Goal: Task Accomplishment & Management: Manage account settings

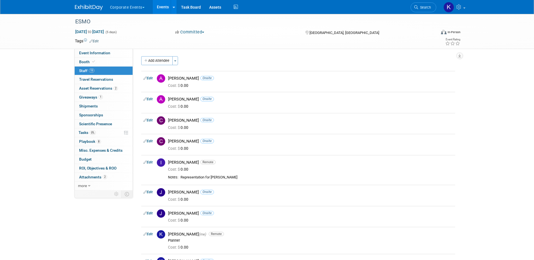
click at [163, 7] on link "Events" at bounding box center [163, 7] width 20 height 14
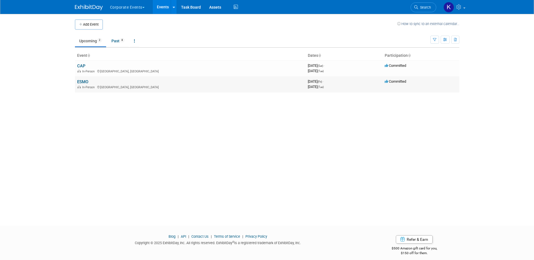
click at [83, 84] on link "ESMO" at bounding box center [82, 81] width 11 height 5
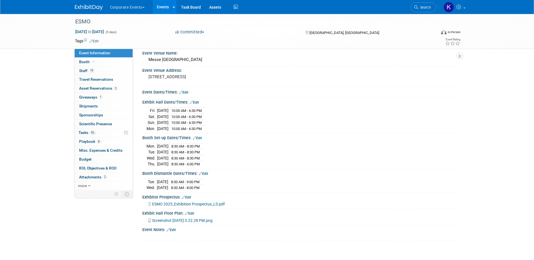
scroll to position [17, 0]
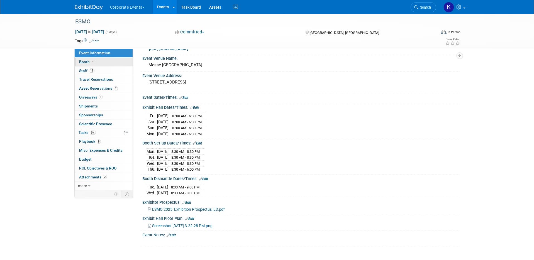
click at [115, 61] on link "Booth" at bounding box center [104, 62] width 58 height 9
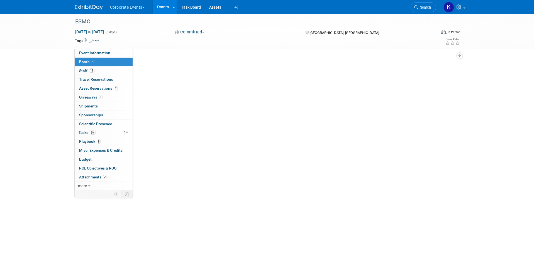
scroll to position [0, 0]
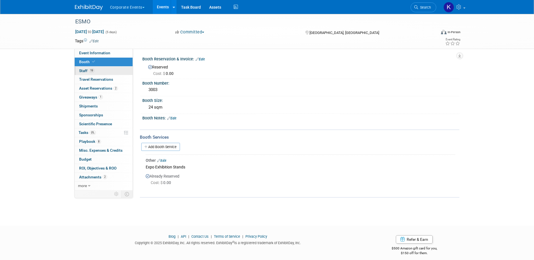
click at [113, 67] on link "19 Staff 19" at bounding box center [104, 71] width 58 height 9
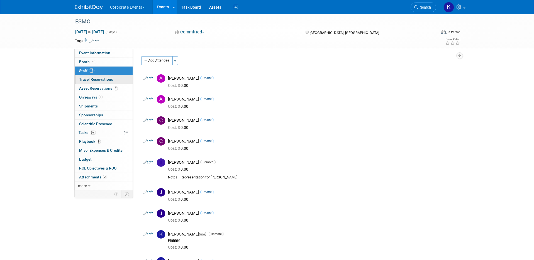
click at [89, 77] on link "0 Travel Reservations 0" at bounding box center [104, 79] width 58 height 9
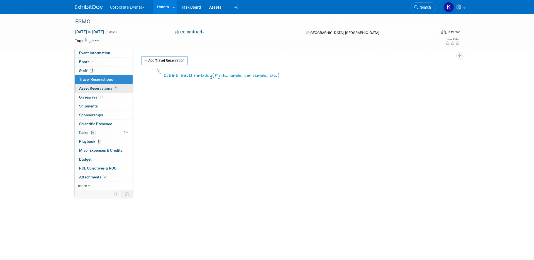
click at [87, 89] on span "Asset Reservations 2" at bounding box center [98, 88] width 39 height 4
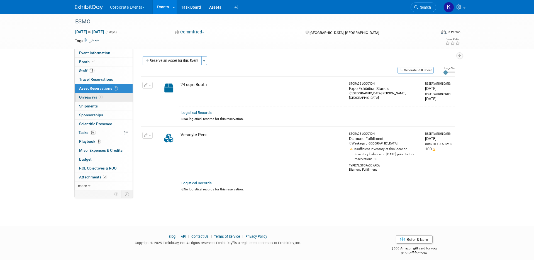
click at [87, 101] on link "1 Giveaways 1" at bounding box center [104, 97] width 58 height 9
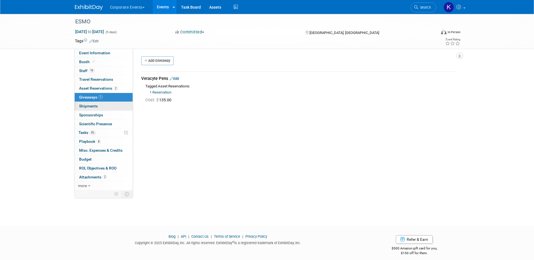
click at [87, 105] on span "Shipments 0" at bounding box center [88, 106] width 19 height 4
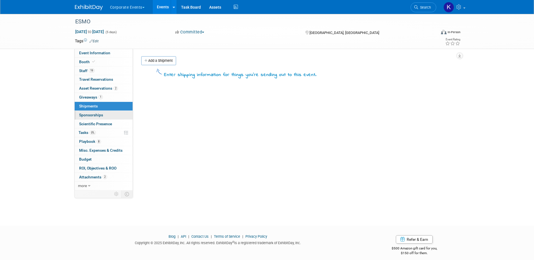
click at [89, 116] on span "Sponsorships 0" at bounding box center [91, 115] width 24 height 4
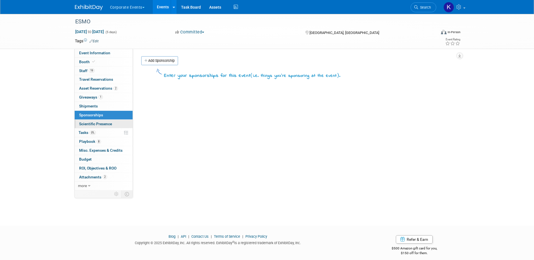
click at [89, 122] on span "Scientific Presence" at bounding box center [95, 124] width 33 height 4
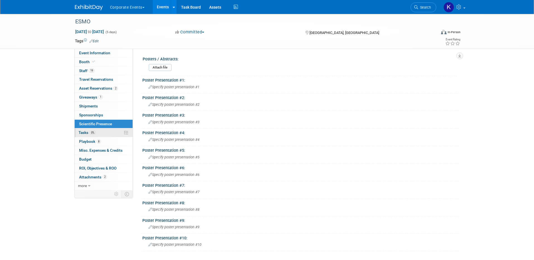
click at [88, 132] on span "Tasks 0%" at bounding box center [87, 132] width 17 height 4
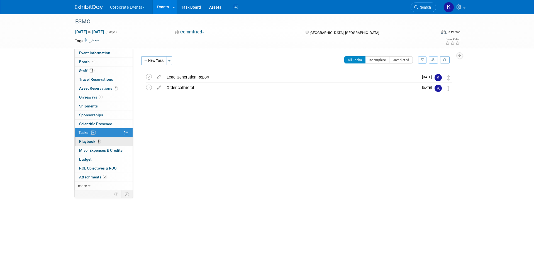
click at [97, 139] on link "8 Playbook 8" at bounding box center [104, 141] width 58 height 9
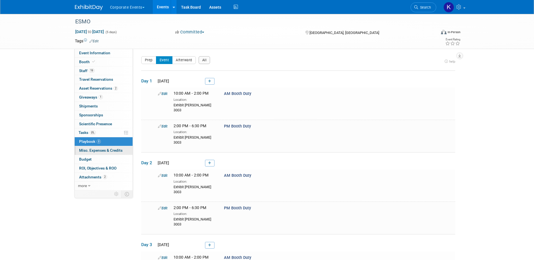
click at [97, 154] on link "0 Misc. Expenses & Credits 0" at bounding box center [104, 150] width 58 height 9
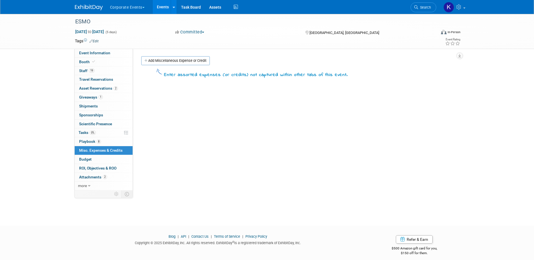
click at [127, 11] on button "Corporate Events" at bounding box center [130, 6] width 42 height 12
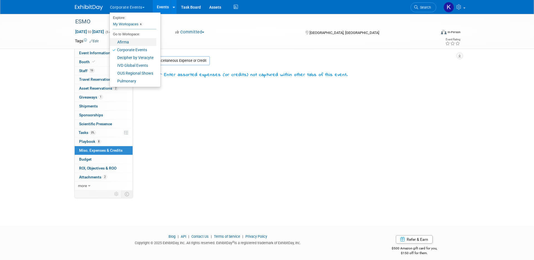
click at [126, 43] on link "Afirma" at bounding box center [133, 42] width 47 height 8
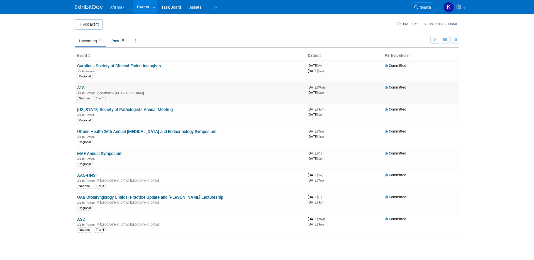
click at [83, 86] on link "ATA" at bounding box center [81, 87] width 8 height 5
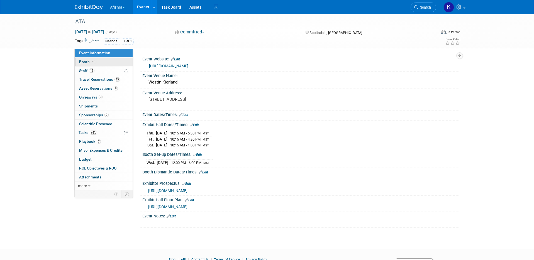
click at [92, 63] on icon at bounding box center [93, 61] width 3 height 3
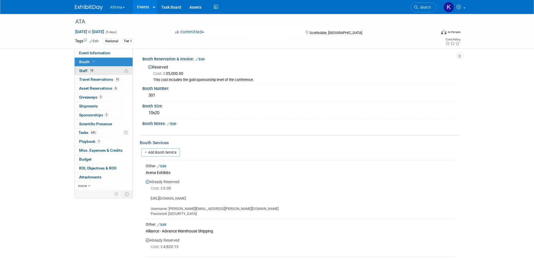
click at [94, 70] on span "18" at bounding box center [92, 71] width 6 height 4
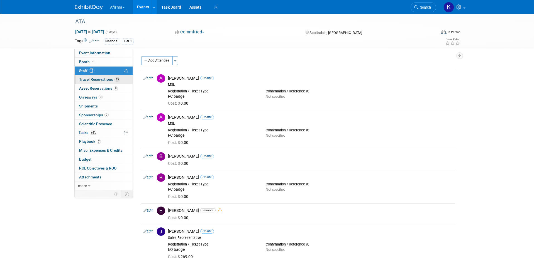
click at [94, 76] on link "15 Travel Reservations 15" at bounding box center [104, 79] width 58 height 9
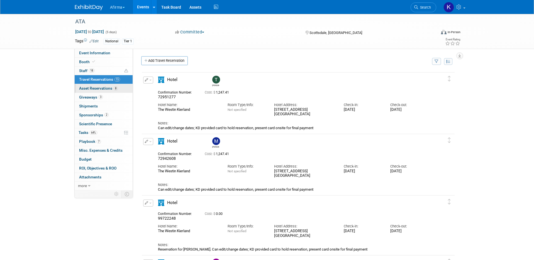
click at [95, 91] on link "8 Asset Reservations 8" at bounding box center [104, 88] width 58 height 9
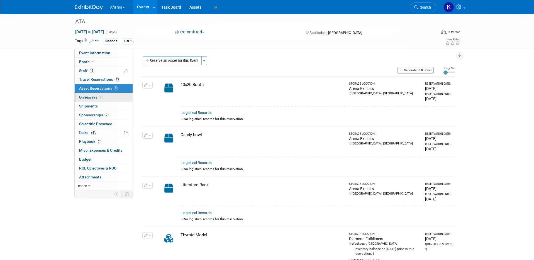
click at [94, 96] on span "Giveaways 3" at bounding box center [91, 97] width 24 height 4
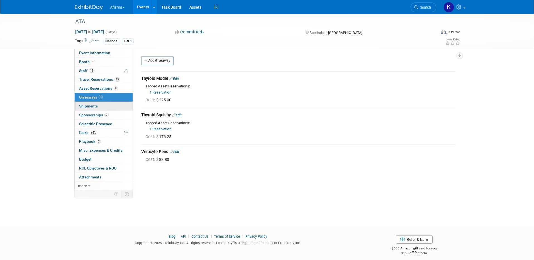
click at [93, 106] on span "Shipments 0" at bounding box center [88, 106] width 19 height 4
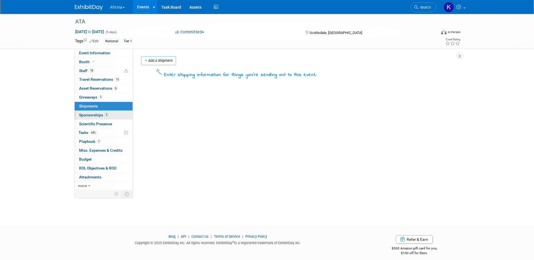
click at [92, 113] on span "Sponsorships 2" at bounding box center [94, 115] width 30 height 4
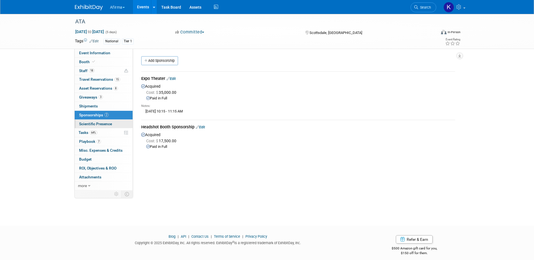
click at [91, 124] on span "Scientific Presence" at bounding box center [95, 124] width 33 height 4
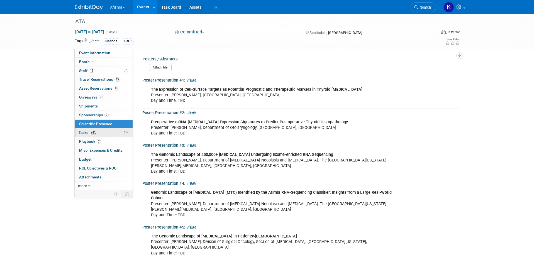
click at [91, 134] on span "64%" at bounding box center [94, 133] width 8 height 4
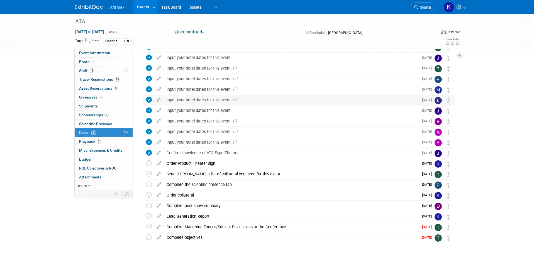
scroll to position [63, 0]
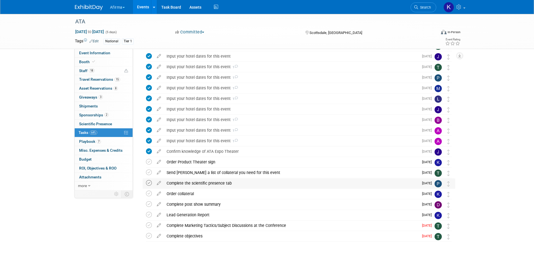
click at [150, 182] on icon at bounding box center [149, 183] width 6 height 6
click at [95, 122] on span "Scientific Presence" at bounding box center [95, 124] width 33 height 4
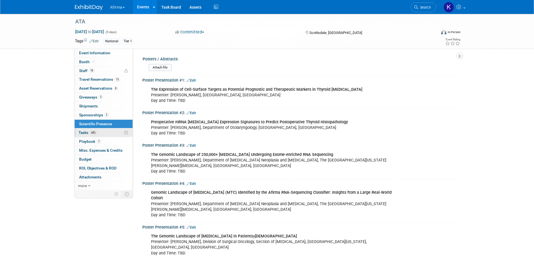
click at [99, 131] on link "68% Tasks 68%" at bounding box center [104, 132] width 58 height 9
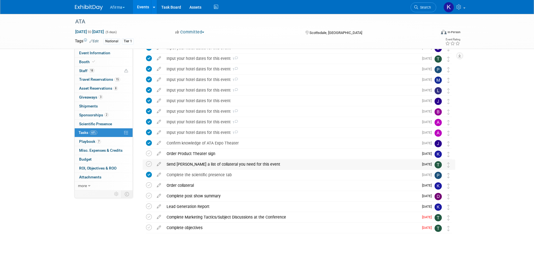
scroll to position [75, 0]
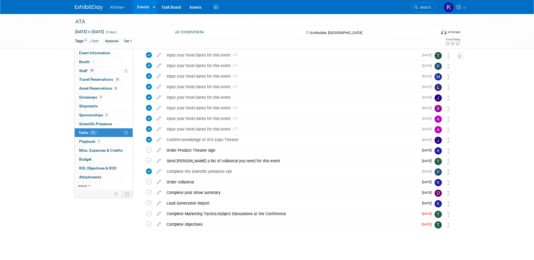
click at [142, 4] on link "Events" at bounding box center [143, 7] width 20 height 14
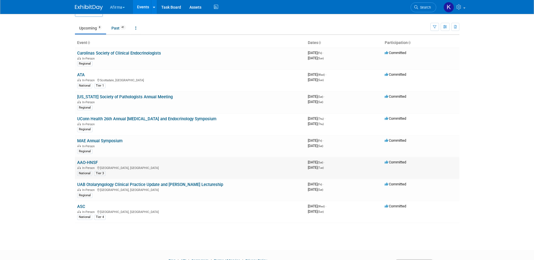
scroll to position [19, 0]
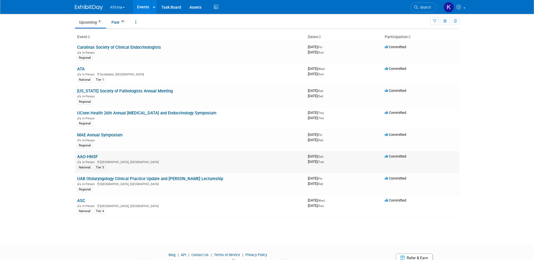
click at [86, 158] on link "AAO-HNSF" at bounding box center [87, 156] width 21 height 5
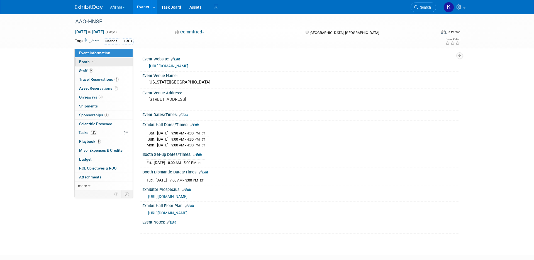
click at [105, 59] on link "Booth" at bounding box center [104, 62] width 58 height 9
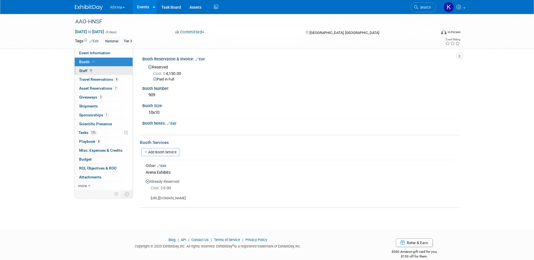
click at [103, 71] on link "9 Staff 9" at bounding box center [104, 71] width 58 height 9
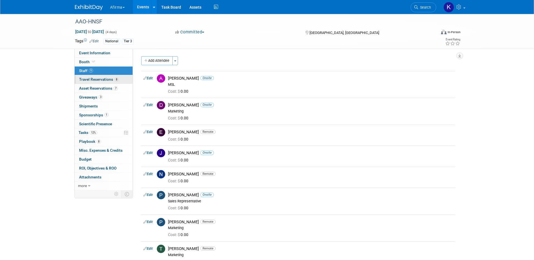
click at [103, 79] on span "Travel Reservations 8" at bounding box center [99, 79] width 40 height 4
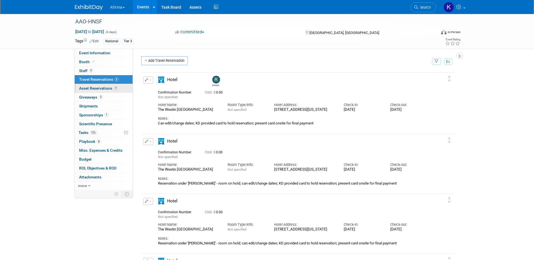
click at [103, 88] on span "Asset Reservations 7" at bounding box center [98, 88] width 39 height 4
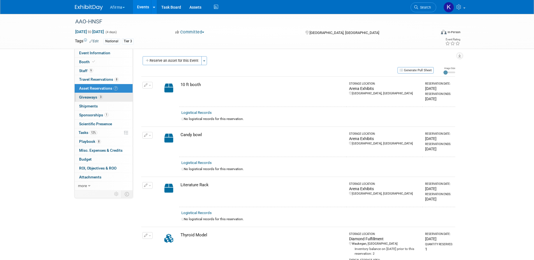
click at [101, 98] on span "3" at bounding box center [101, 97] width 4 height 4
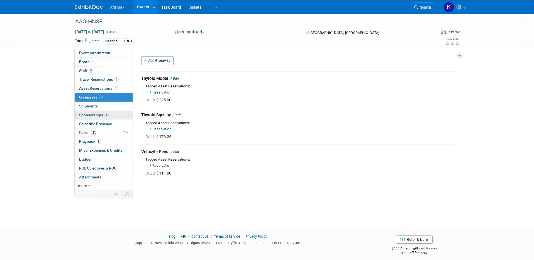
click at [101, 111] on link "1 Sponsorships 1" at bounding box center [104, 115] width 58 height 9
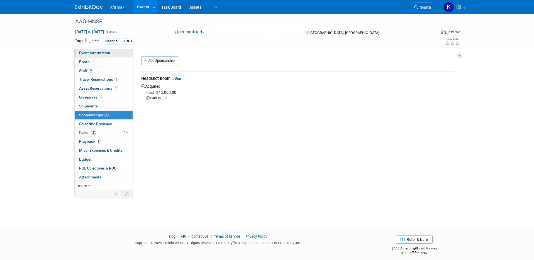
click at [101, 54] on span "Event Information" at bounding box center [94, 53] width 31 height 4
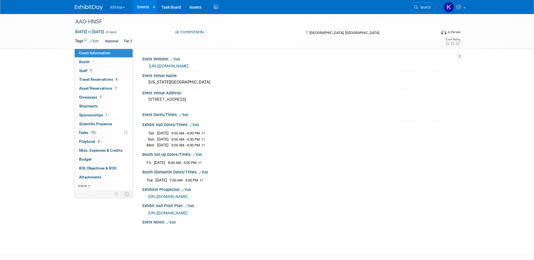
click at [147, 7] on link "Events" at bounding box center [143, 7] width 20 height 14
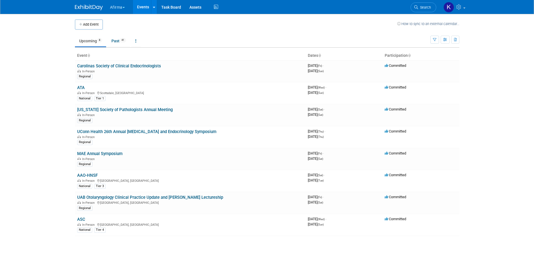
click at [111, 4] on button "Afirma" at bounding box center [120, 6] width 22 height 12
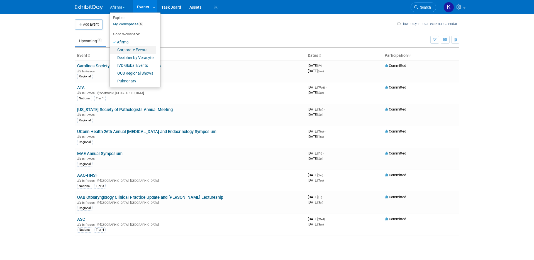
click at [128, 49] on link "Corporate Events" at bounding box center [133, 50] width 47 height 8
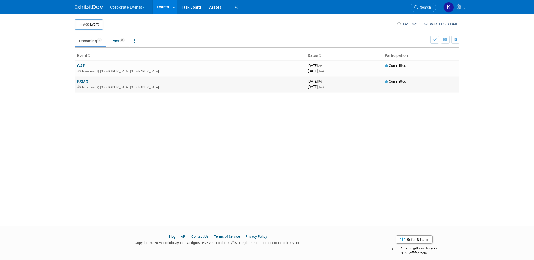
click at [81, 85] on td "ESMO In-Person [GEOGRAPHIC_DATA], [GEOGRAPHIC_DATA]" at bounding box center [190, 84] width 231 height 16
click at [81, 82] on link "ESMO" at bounding box center [82, 81] width 11 height 5
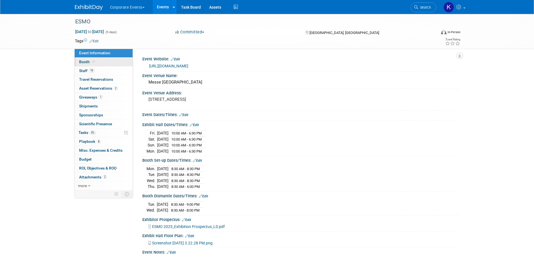
click at [98, 63] on link "Booth" at bounding box center [104, 62] width 58 height 9
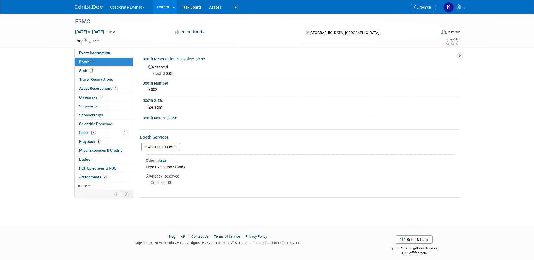
click at [166, 161] on link "Edit" at bounding box center [161, 161] width 9 height 4
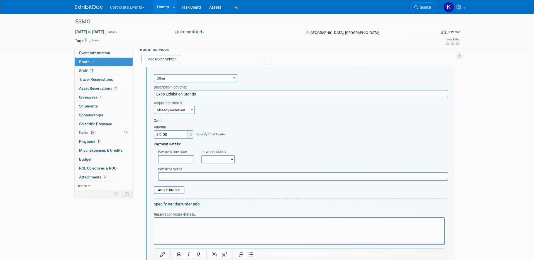
scroll to position [91, 0]
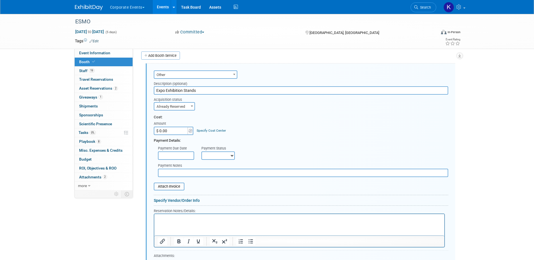
click at [177, 130] on input "$ 0.00" at bounding box center [171, 131] width 35 height 8
type input "$ 24,395.60"
click at [238, 116] on div "Cost:" at bounding box center [301, 117] width 294 height 5
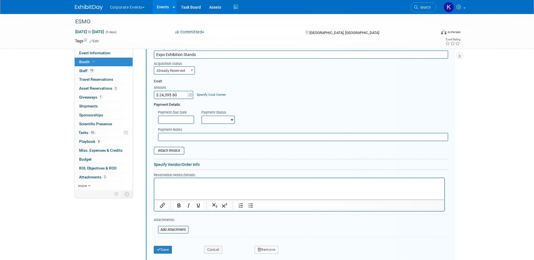
scroll to position [128, 0]
click at [191, 94] on img at bounding box center [191, 94] width 4 height 4
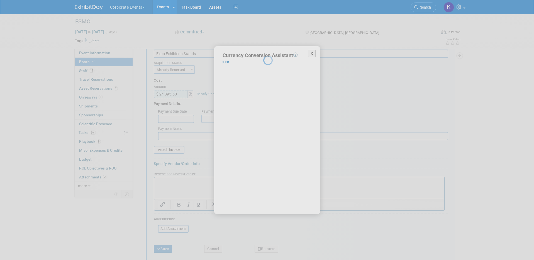
select select "2"
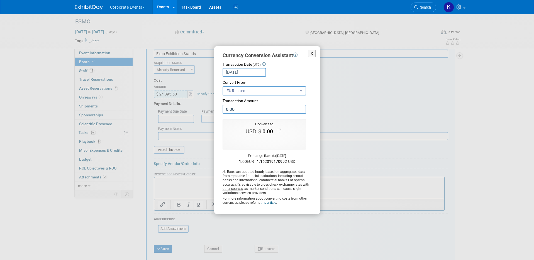
click at [264, 90] on button "EUR Euro" at bounding box center [265, 90] width 84 height 9
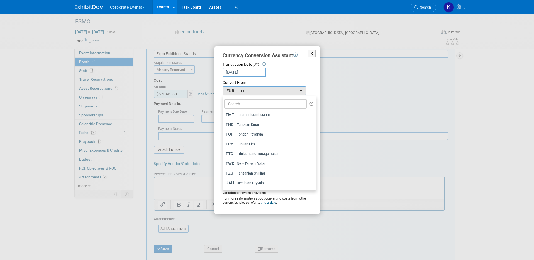
click at [279, 83] on div "Convert From" at bounding box center [267, 83] width 89 height 6
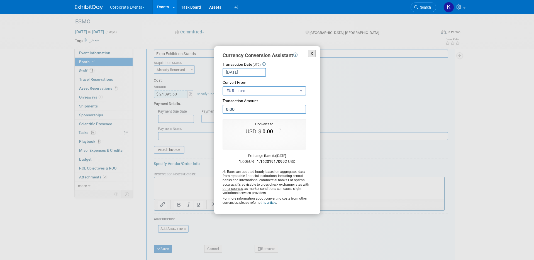
click at [312, 52] on button "X" at bounding box center [312, 54] width 8 height 8
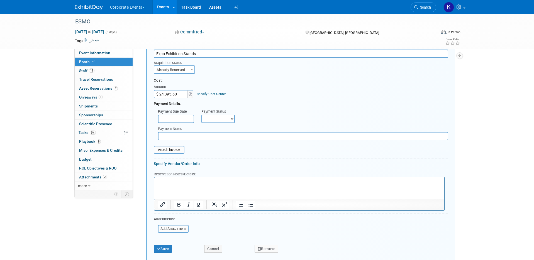
click at [259, 93] on div "Cost: Amount $ 24,395.60 Specify Cost Center Cost Center -- Not Specified -- 31…" at bounding box center [301, 88] width 294 height 20
click at [168, 248] on button "Save" at bounding box center [163, 249] width 18 height 8
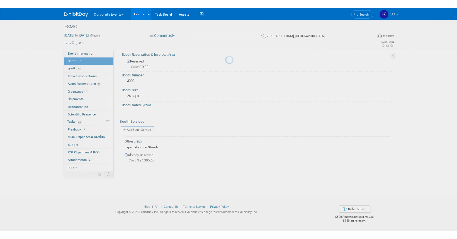
scroll to position [5, 0]
